Goal: Transaction & Acquisition: Purchase product/service

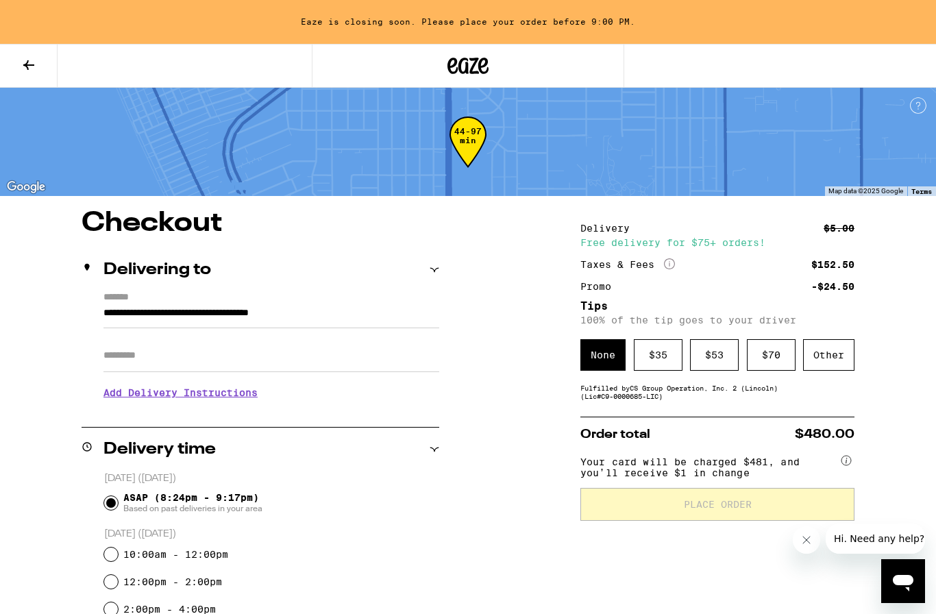
click at [457, 66] on icon at bounding box center [468, 65] width 41 height 25
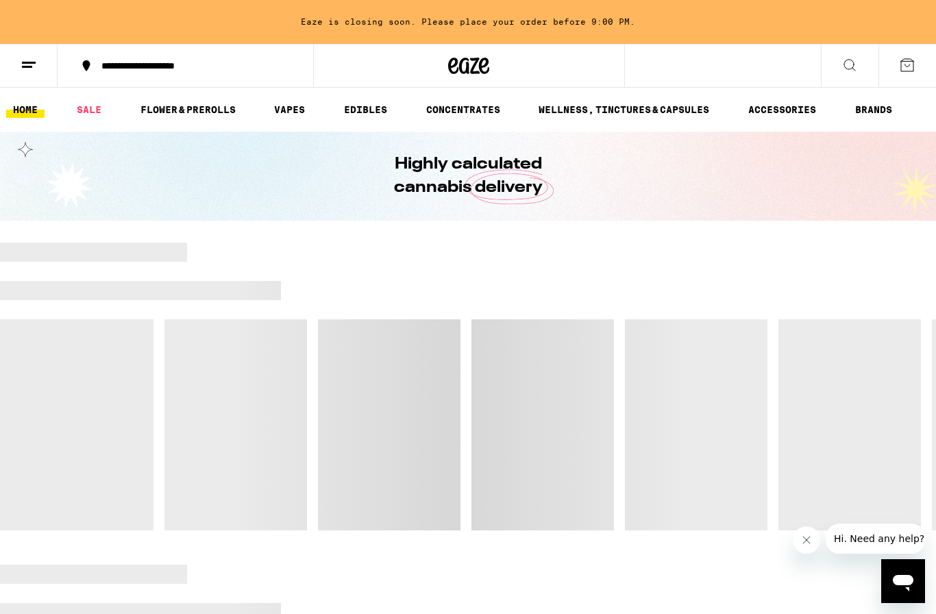
click at [30, 74] on button at bounding box center [29, 66] width 58 height 43
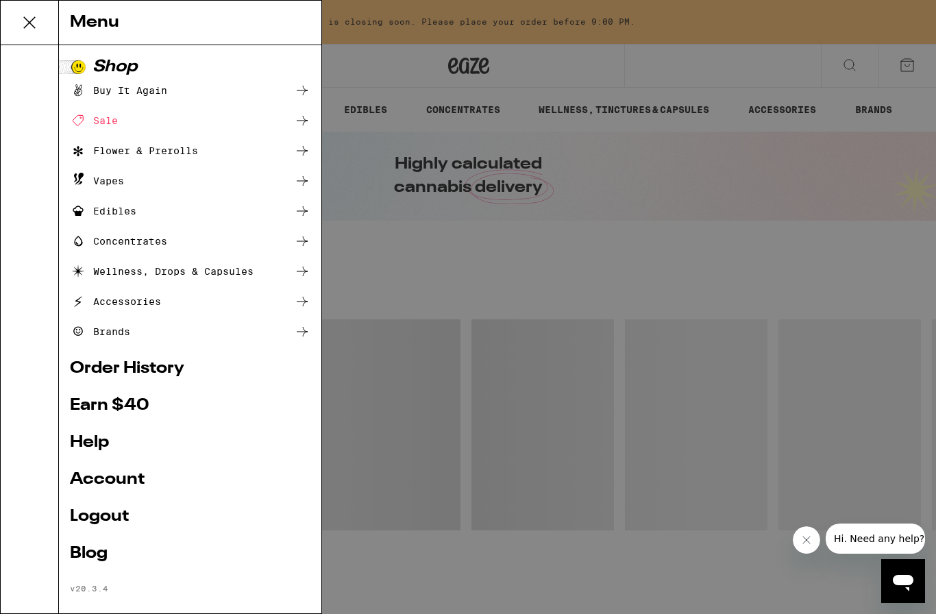
click at [166, 484] on link "Account" at bounding box center [190, 480] width 241 height 16
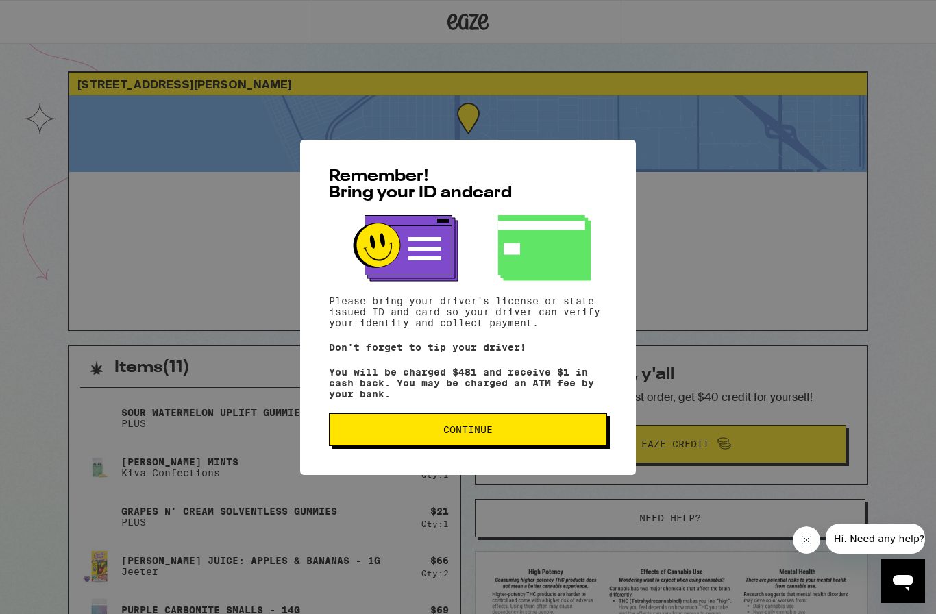
click at [515, 442] on button "Continue" at bounding box center [468, 429] width 278 height 33
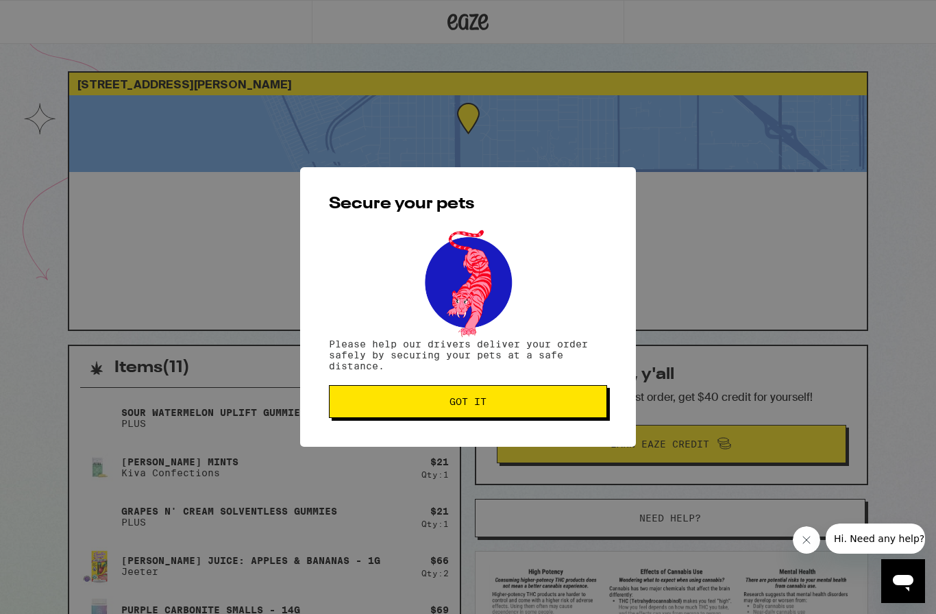
click at [531, 413] on button "Got it" at bounding box center [468, 401] width 278 height 33
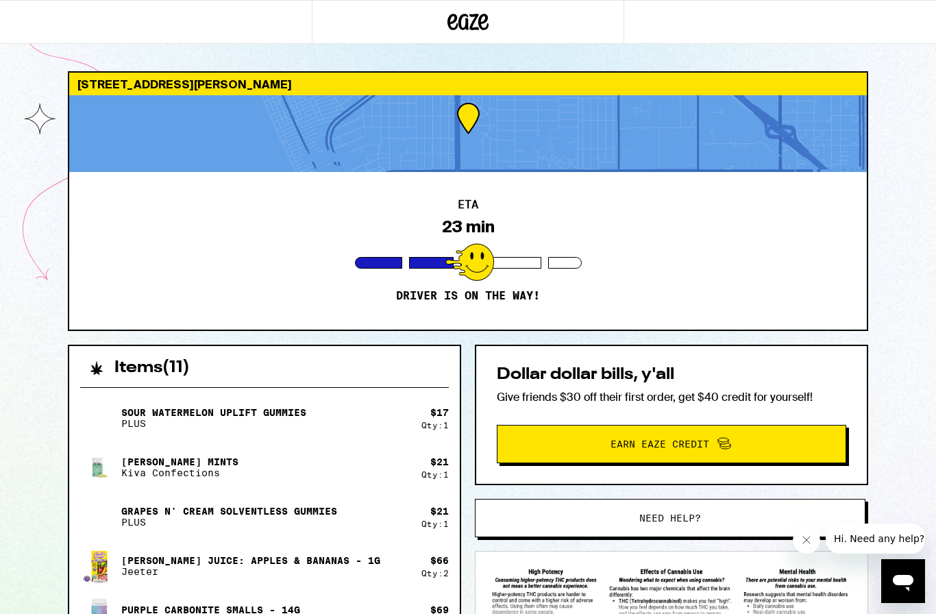
click at [528, 181] on div "ETA 23 min Driver is on the way!" at bounding box center [468, 251] width 798 height 158
click at [481, 246] on div at bounding box center [470, 262] width 49 height 38
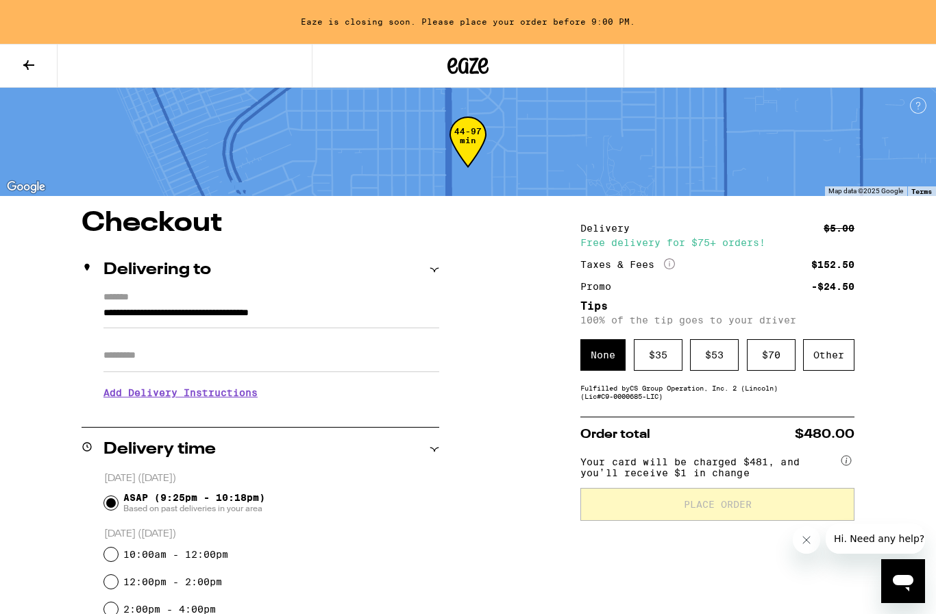
click at [473, 69] on icon at bounding box center [469, 66] width 21 height 16
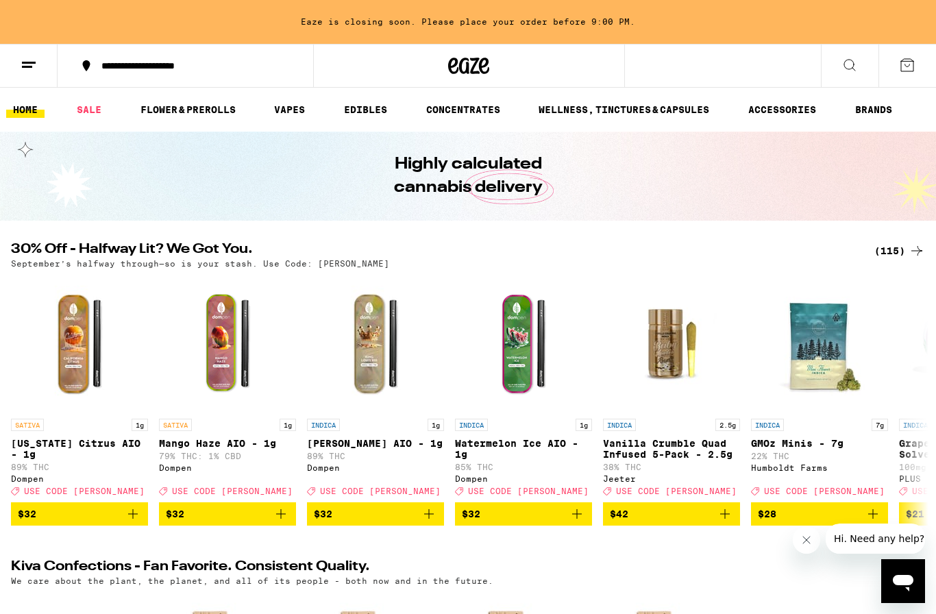
click at [37, 71] on button at bounding box center [29, 66] width 58 height 43
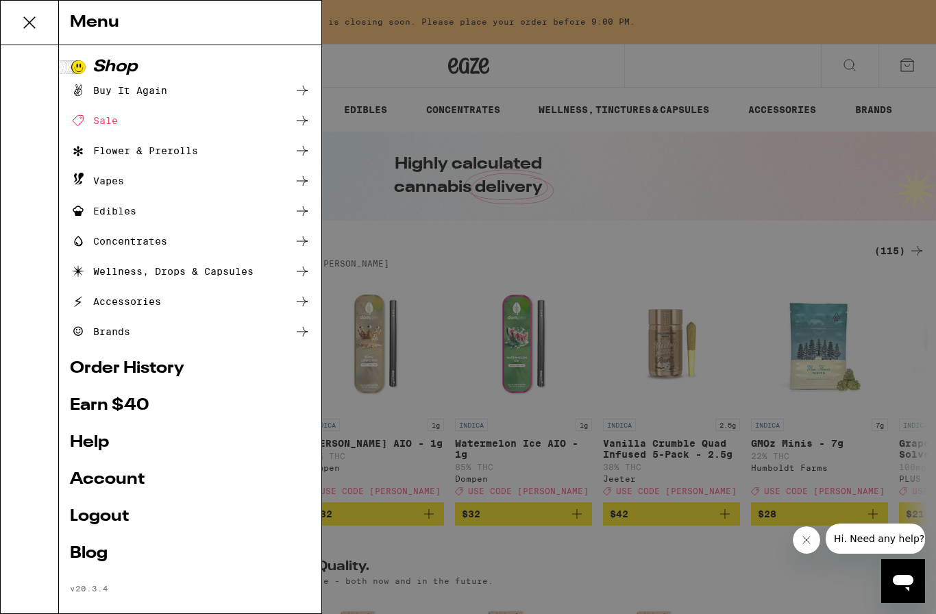
click at [104, 480] on link "Account" at bounding box center [190, 480] width 241 height 16
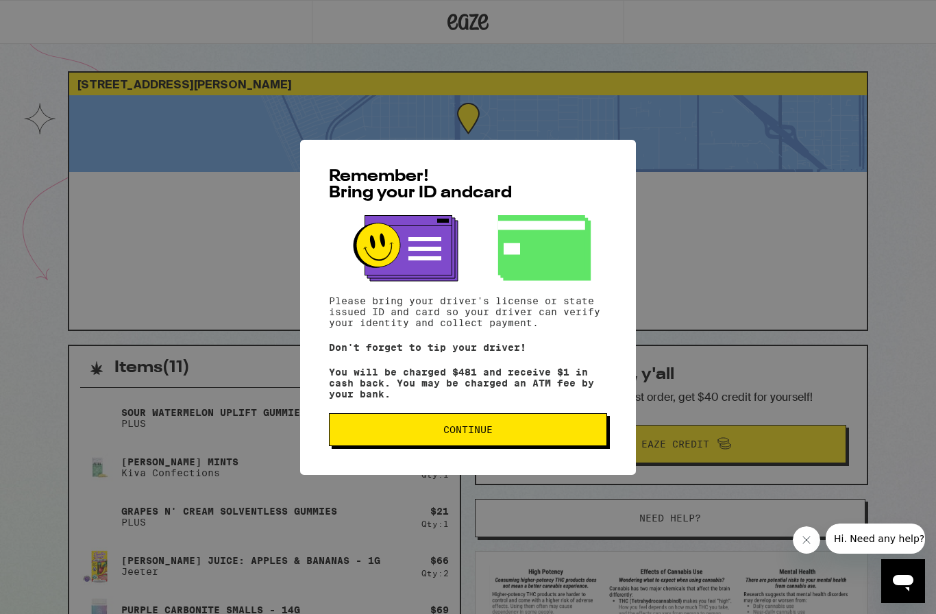
click at [403, 433] on span "Continue" at bounding box center [468, 430] width 255 height 10
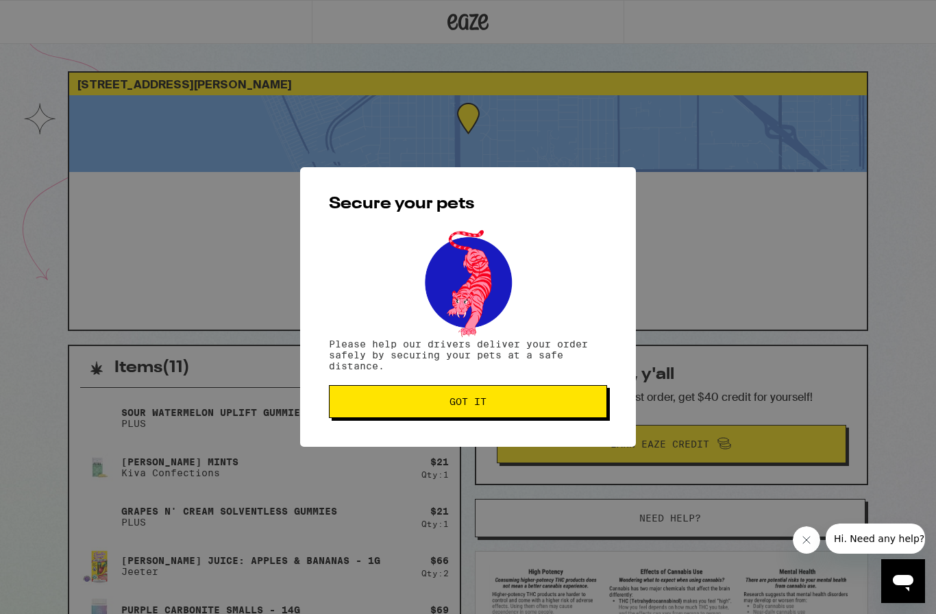
click at [397, 411] on button "Got it" at bounding box center [468, 401] width 278 height 33
